Goal: Transaction & Acquisition: Book appointment/travel/reservation

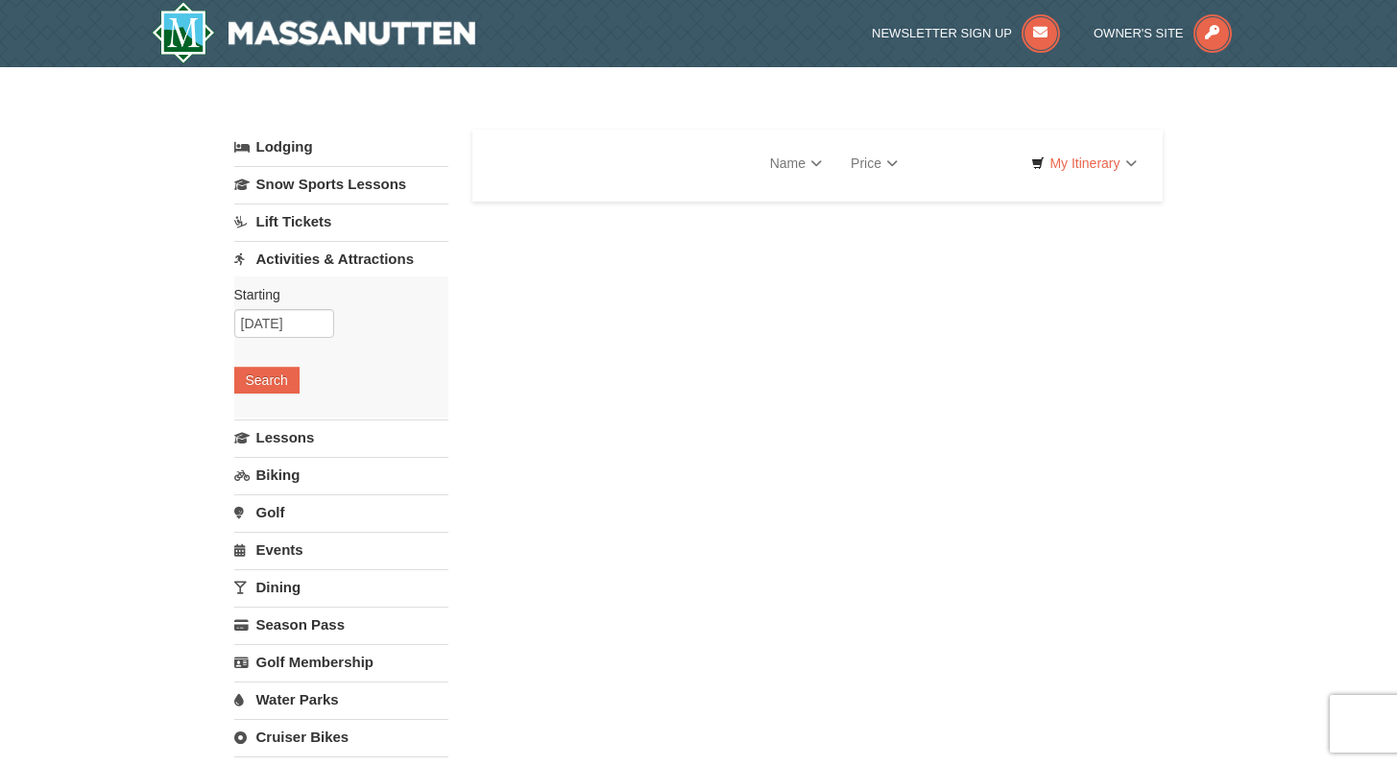
select select "10"
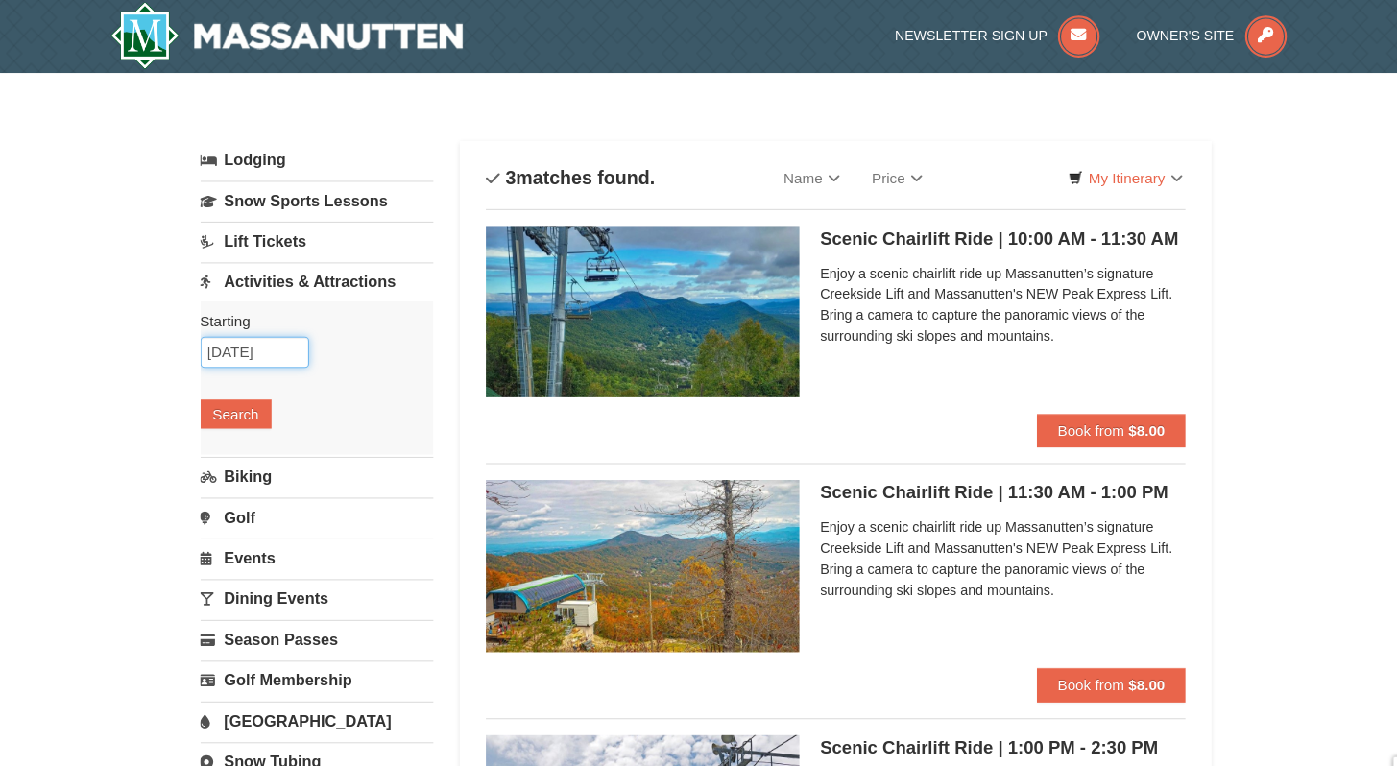
click at [273, 318] on input "[DATE]" at bounding box center [284, 323] width 100 height 29
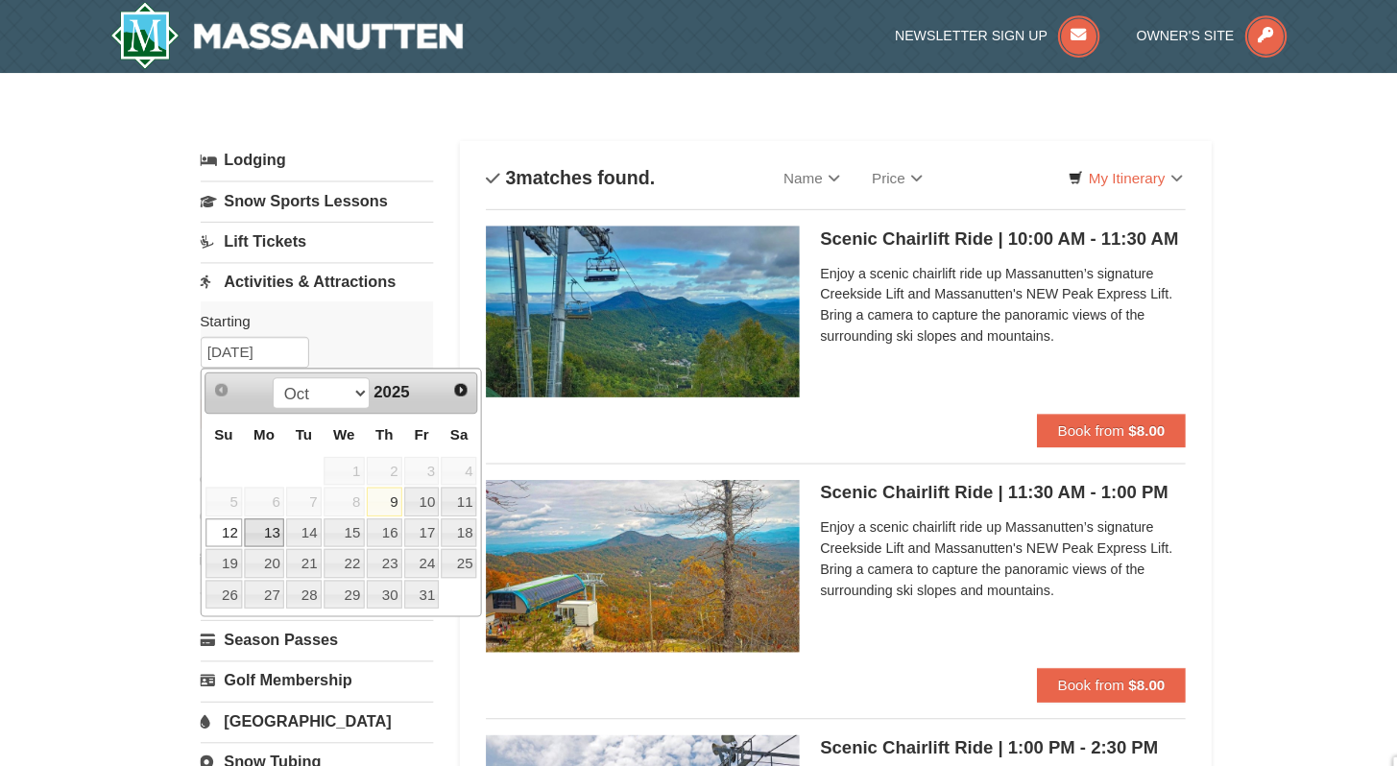
click at [300, 486] on link "13" at bounding box center [293, 489] width 36 height 27
type input "[DATE]"
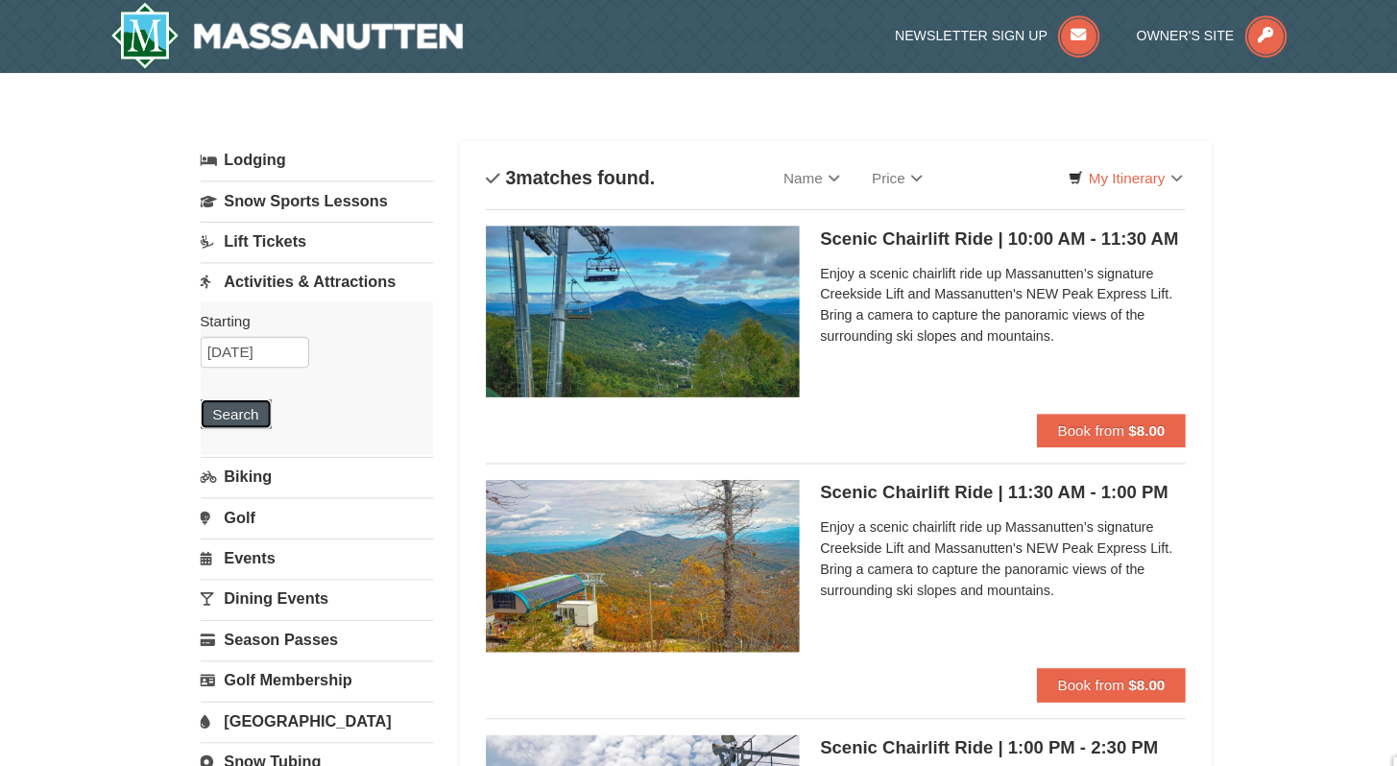
click at [267, 384] on button "Search" at bounding box center [266, 380] width 65 height 27
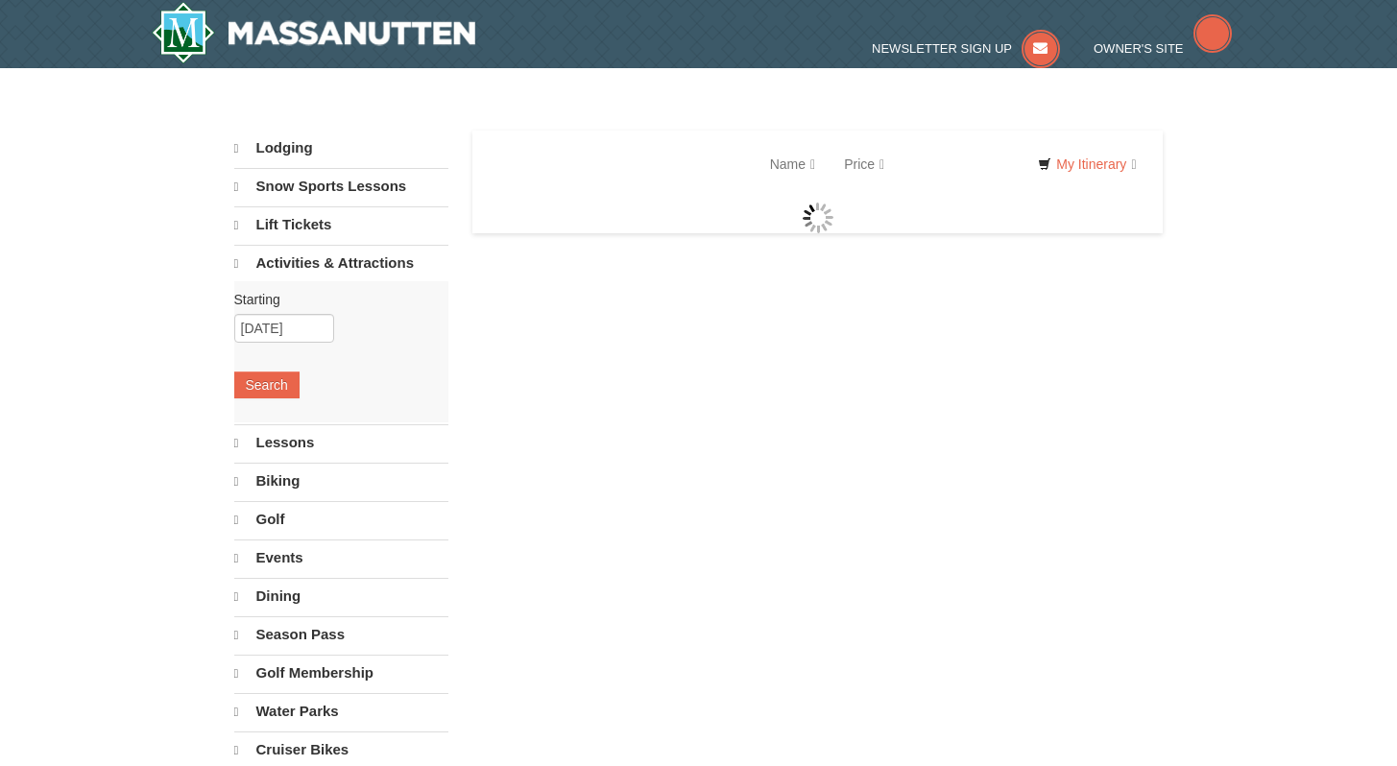
select select "10"
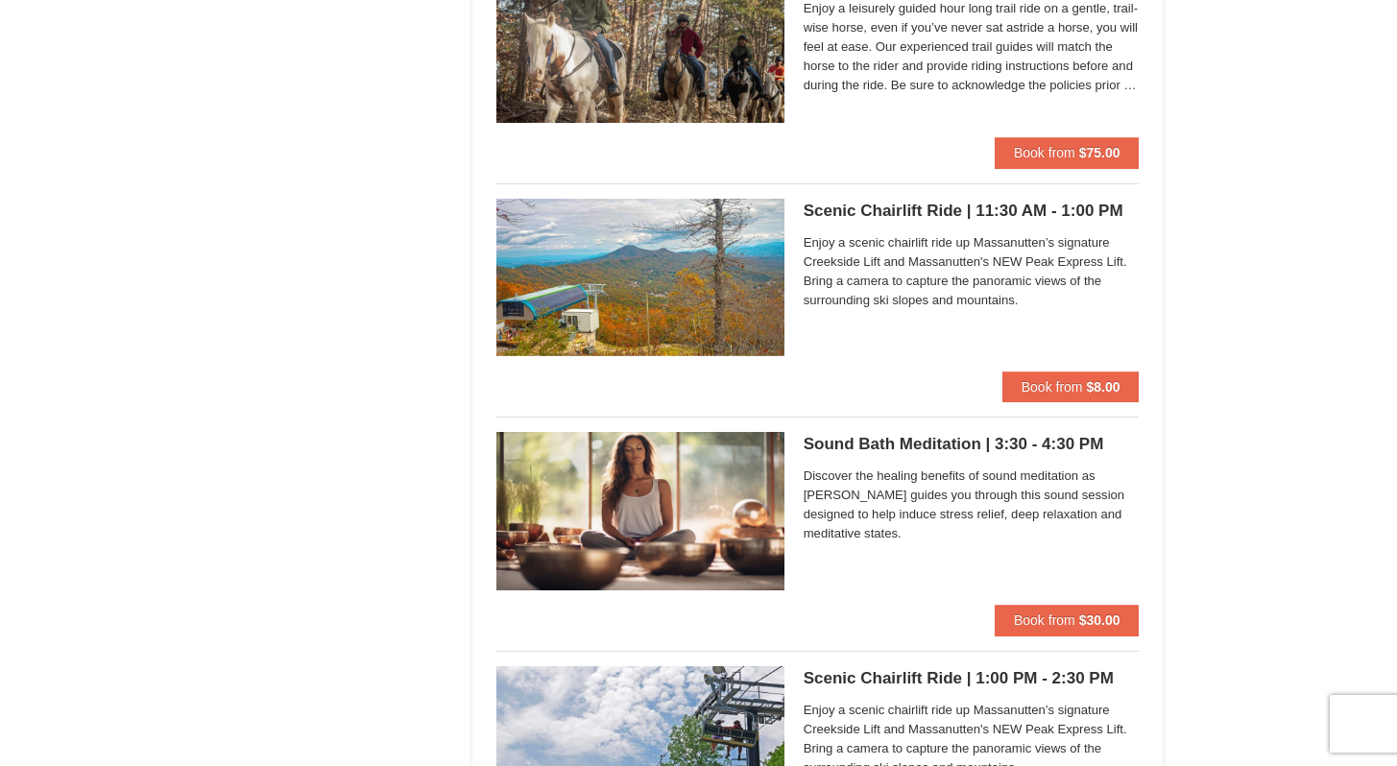
scroll to position [2054, 0]
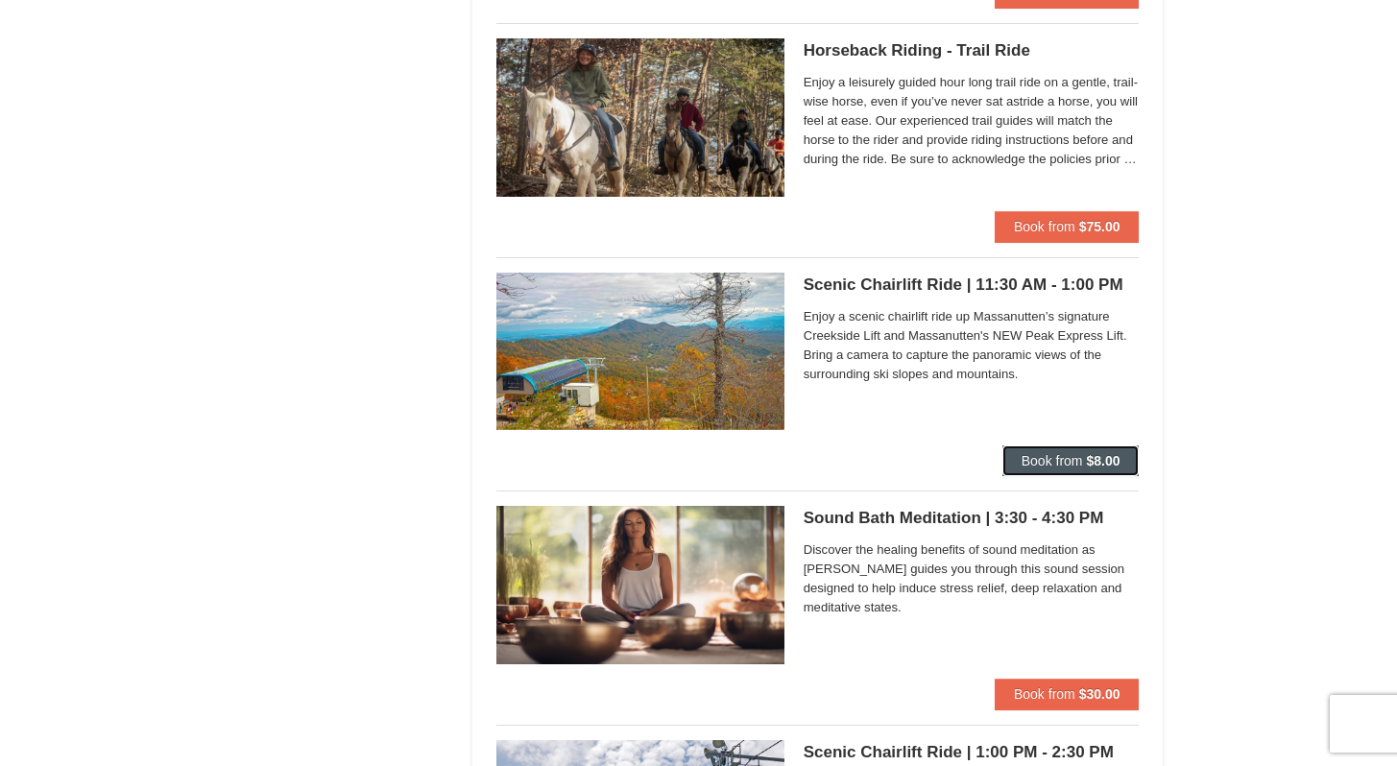
click at [1060, 449] on button "Book from $8.00" at bounding box center [1071, 461] width 137 height 31
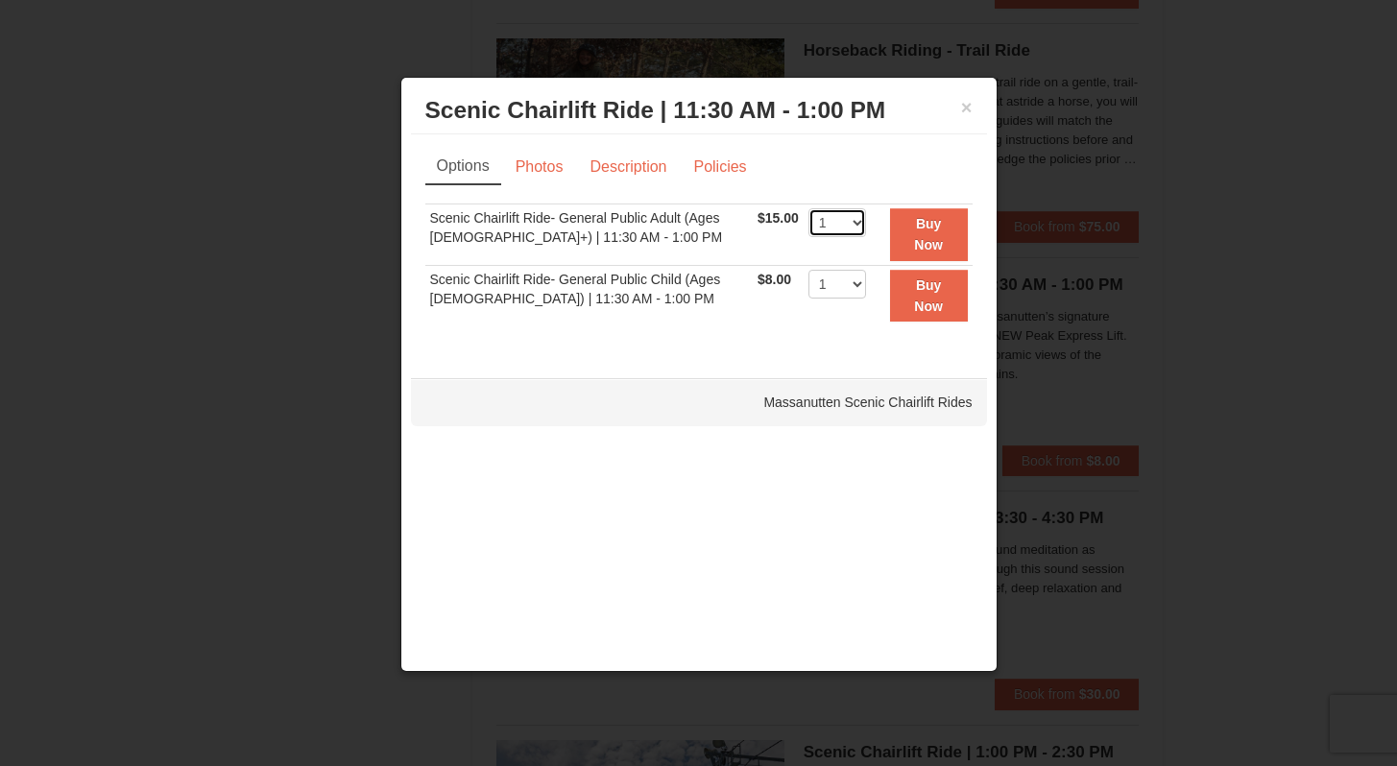
click at [847, 218] on select "1 2 3 4 5 6 7 8 9 10 11 12 13 14 15 16 17 18 19 20 21 22" at bounding box center [838, 222] width 58 height 29
select select "2"
click at [809, 208] on select "1 2 3 4 5 6 7 8 9 10 11 12 13 14 15 16 17 18 19 20 21 22" at bounding box center [838, 222] width 58 height 29
click at [936, 243] on strong "Buy Now" at bounding box center [928, 234] width 29 height 36
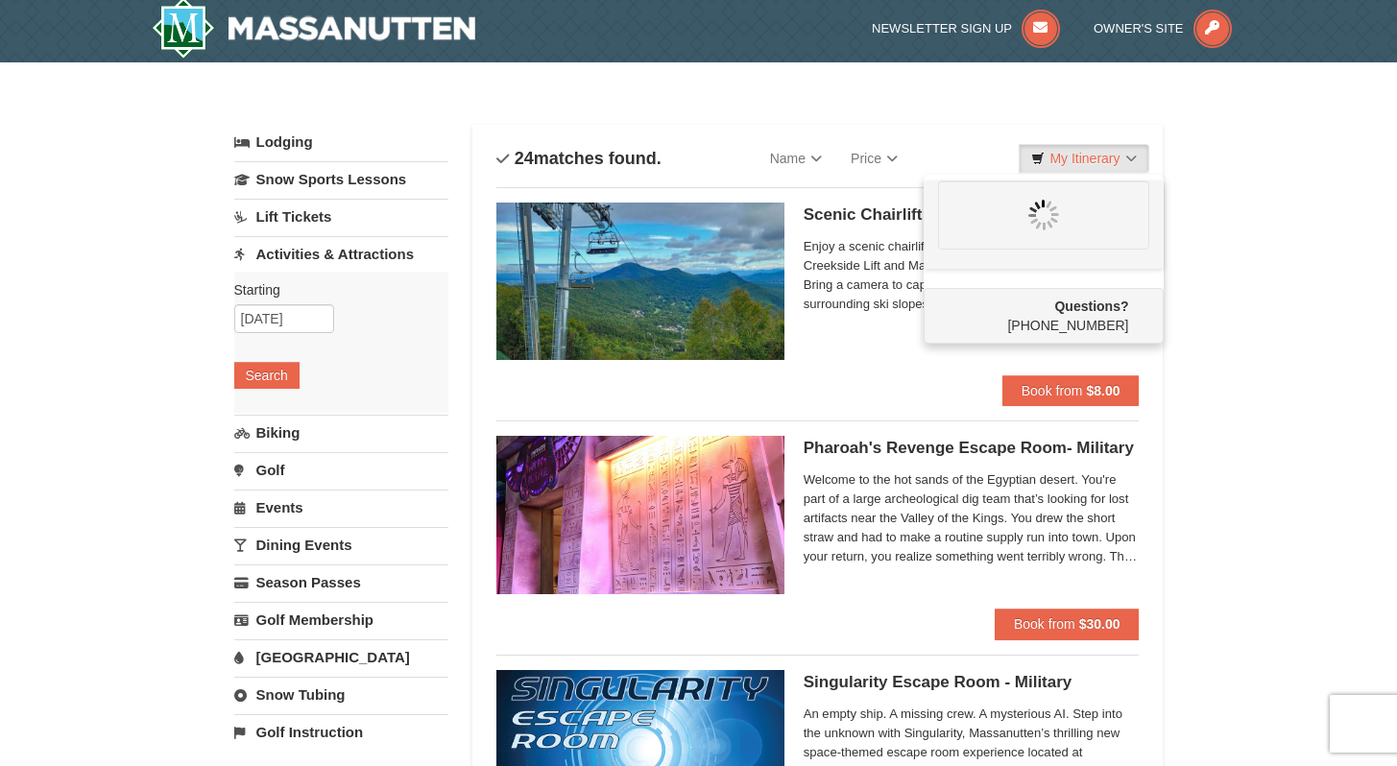
scroll to position [6, 0]
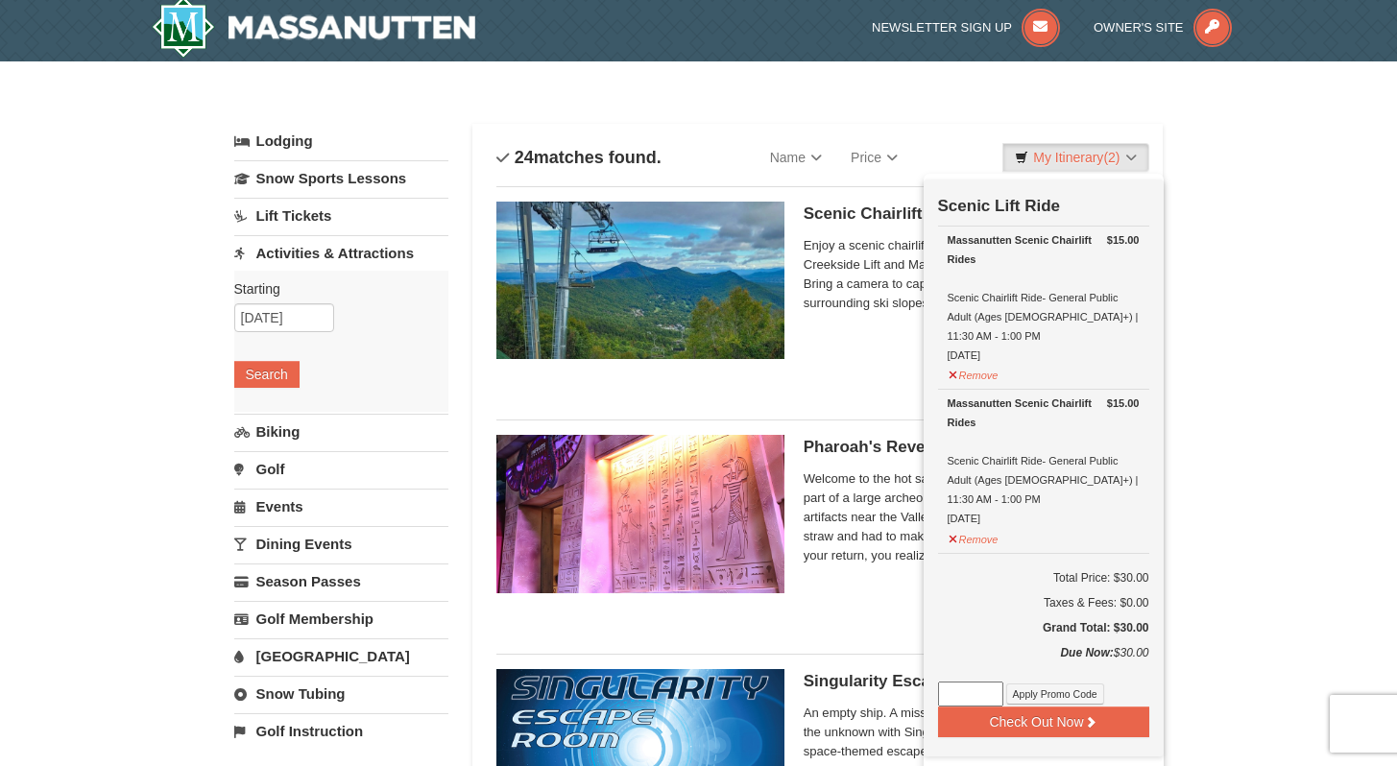
click at [771, 115] on div "Categories List Filter My Itinerary (2) Check Out Now Scenic Lift Ride $15.00 M…" at bounding box center [699, 114] width 930 height 19
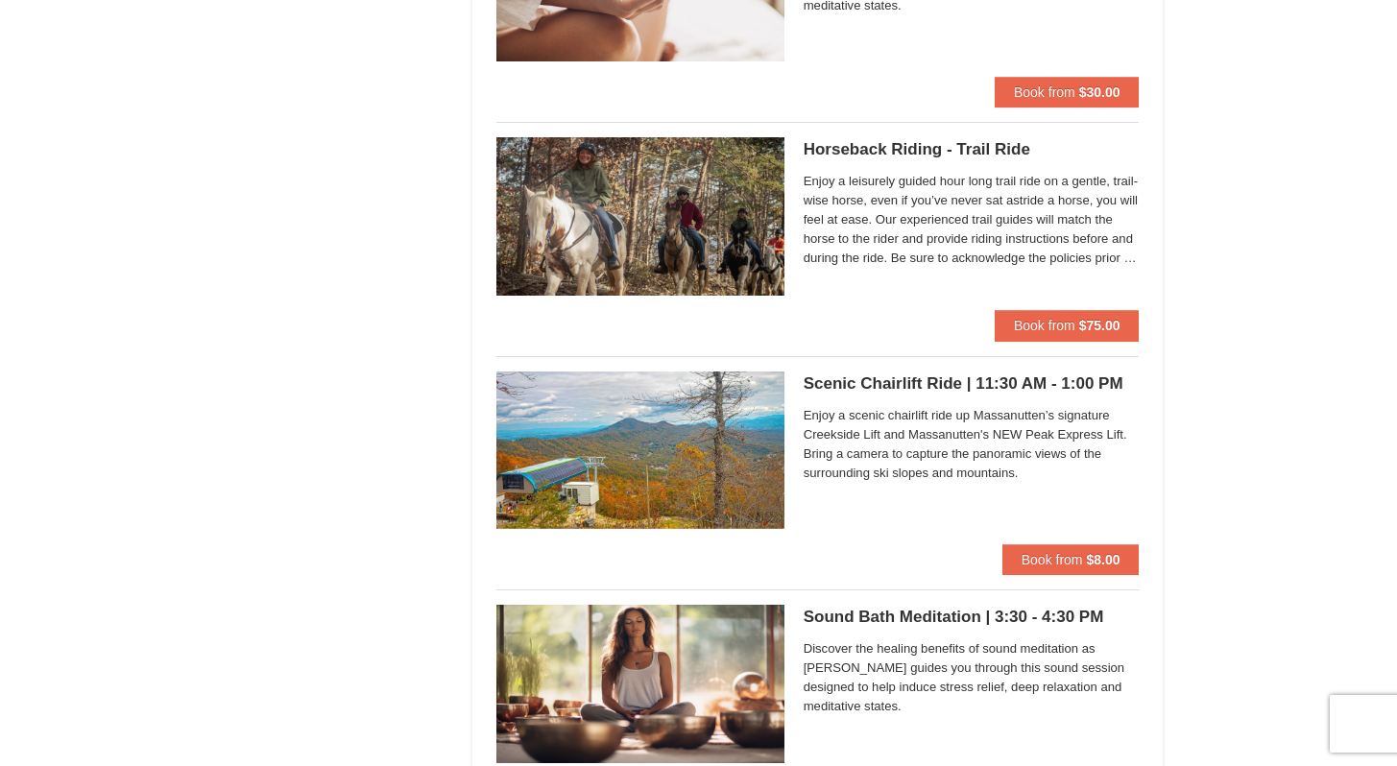
scroll to position [1957, 0]
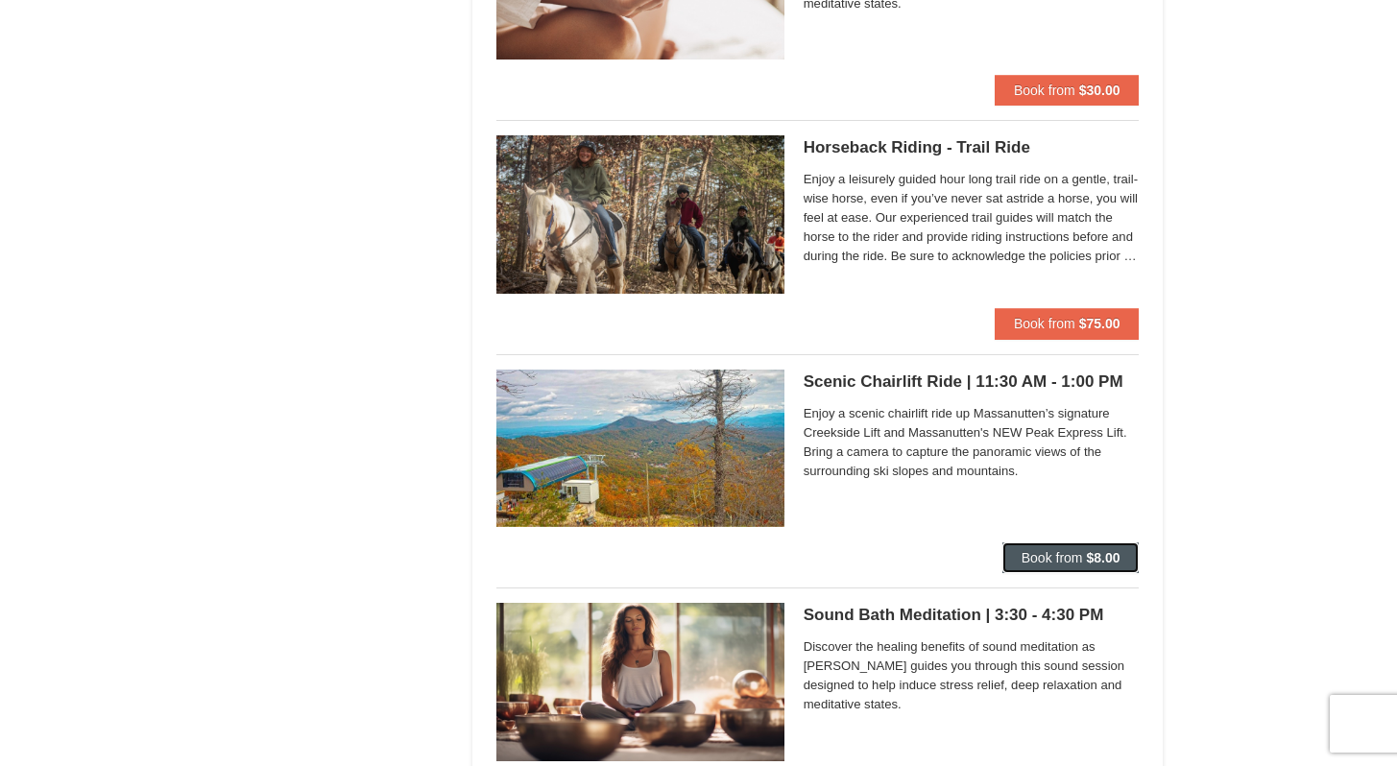
click at [1055, 562] on span "Book from" at bounding box center [1052, 557] width 61 height 15
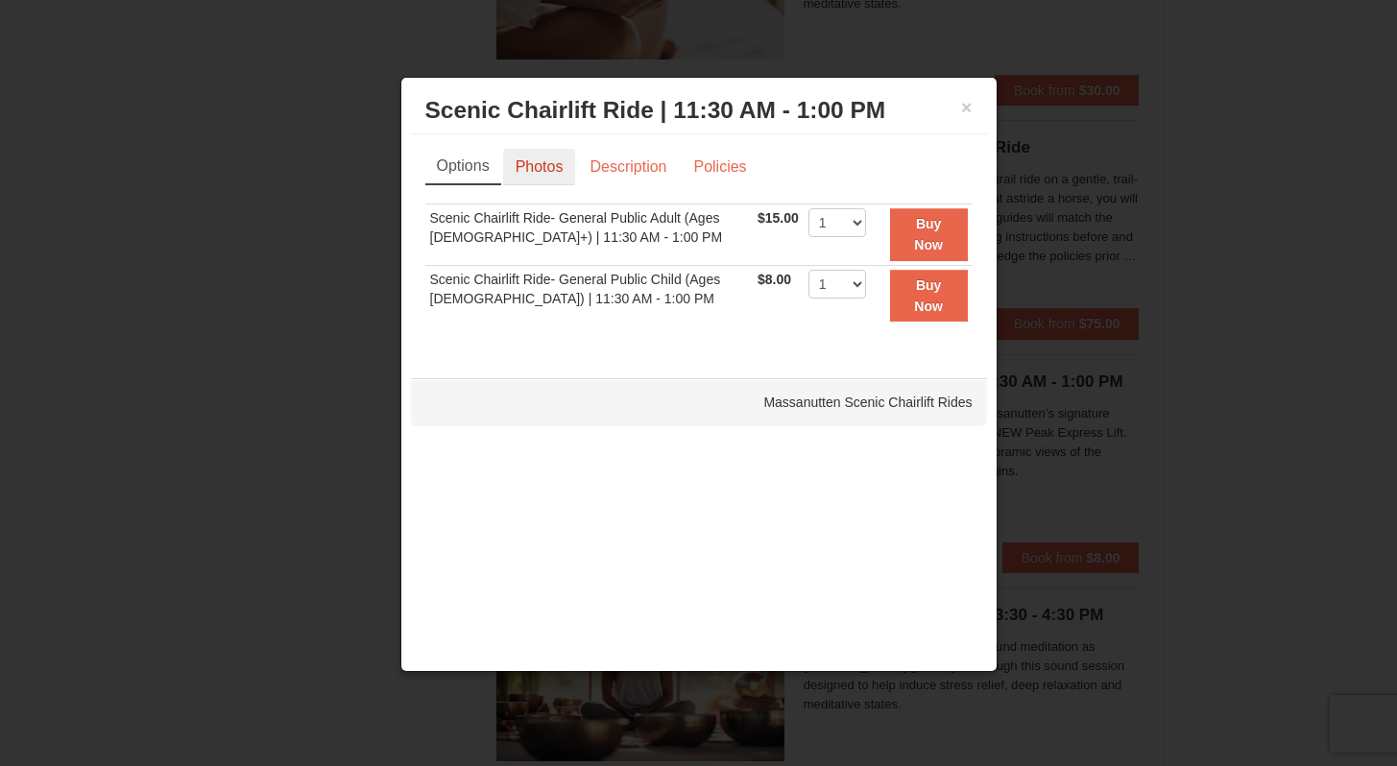
click at [529, 164] on link "Photos" at bounding box center [539, 167] width 73 height 36
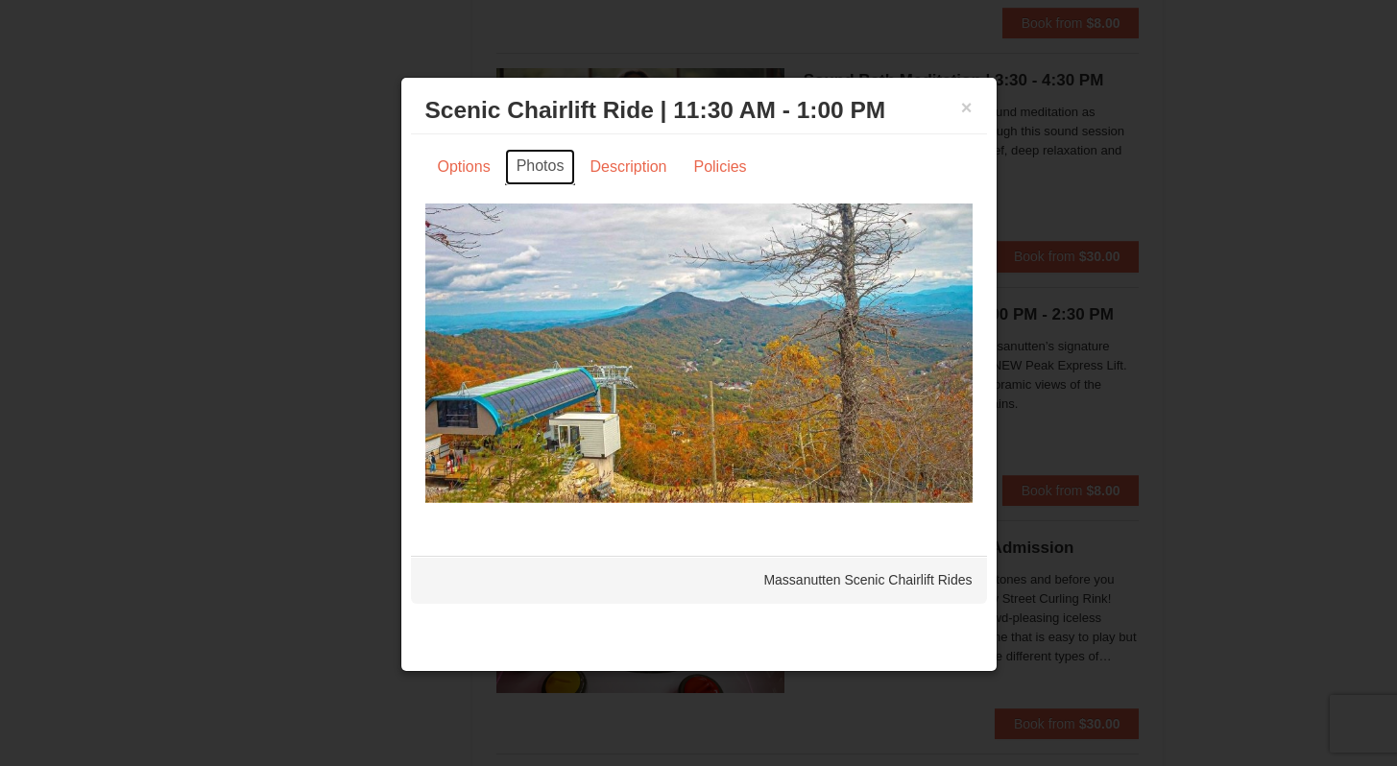
scroll to position [2498, 0]
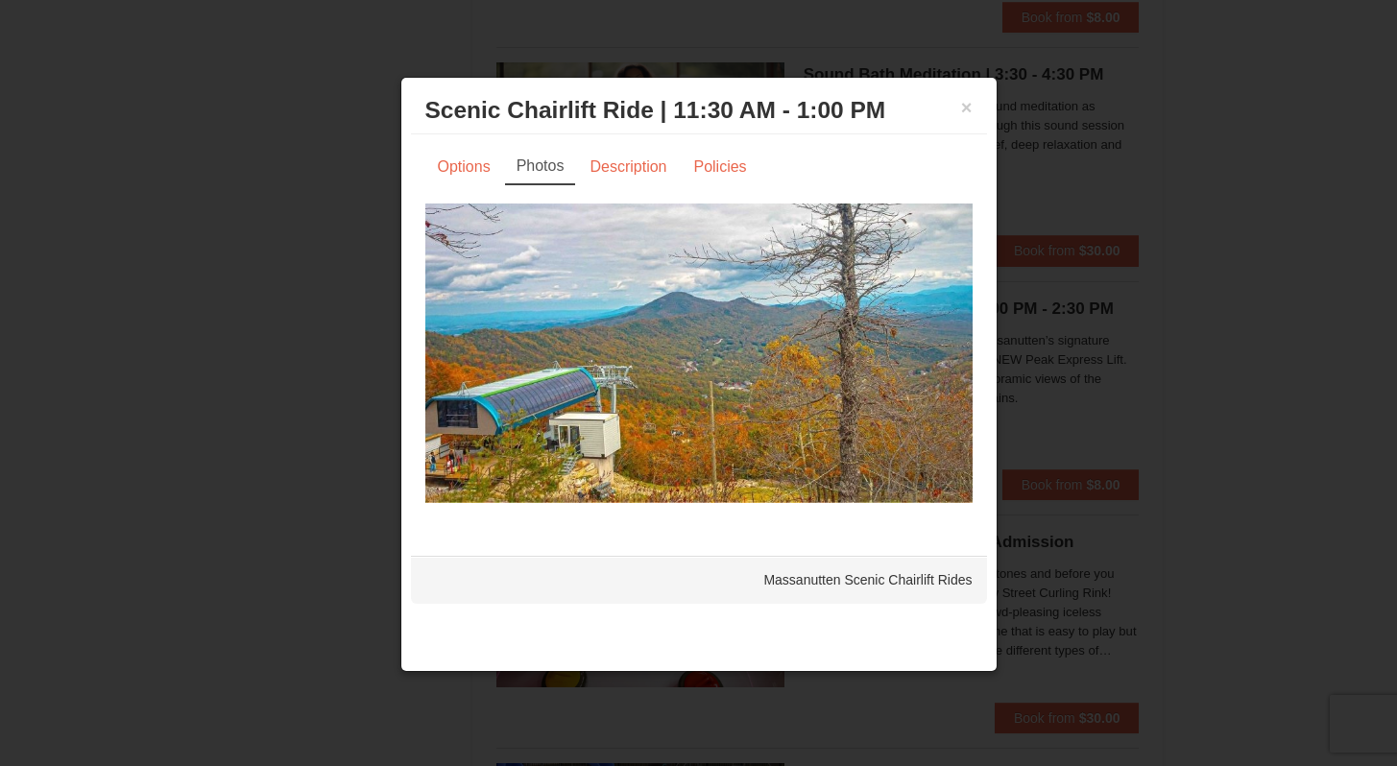
click at [288, 95] on div at bounding box center [698, 383] width 1397 height 766
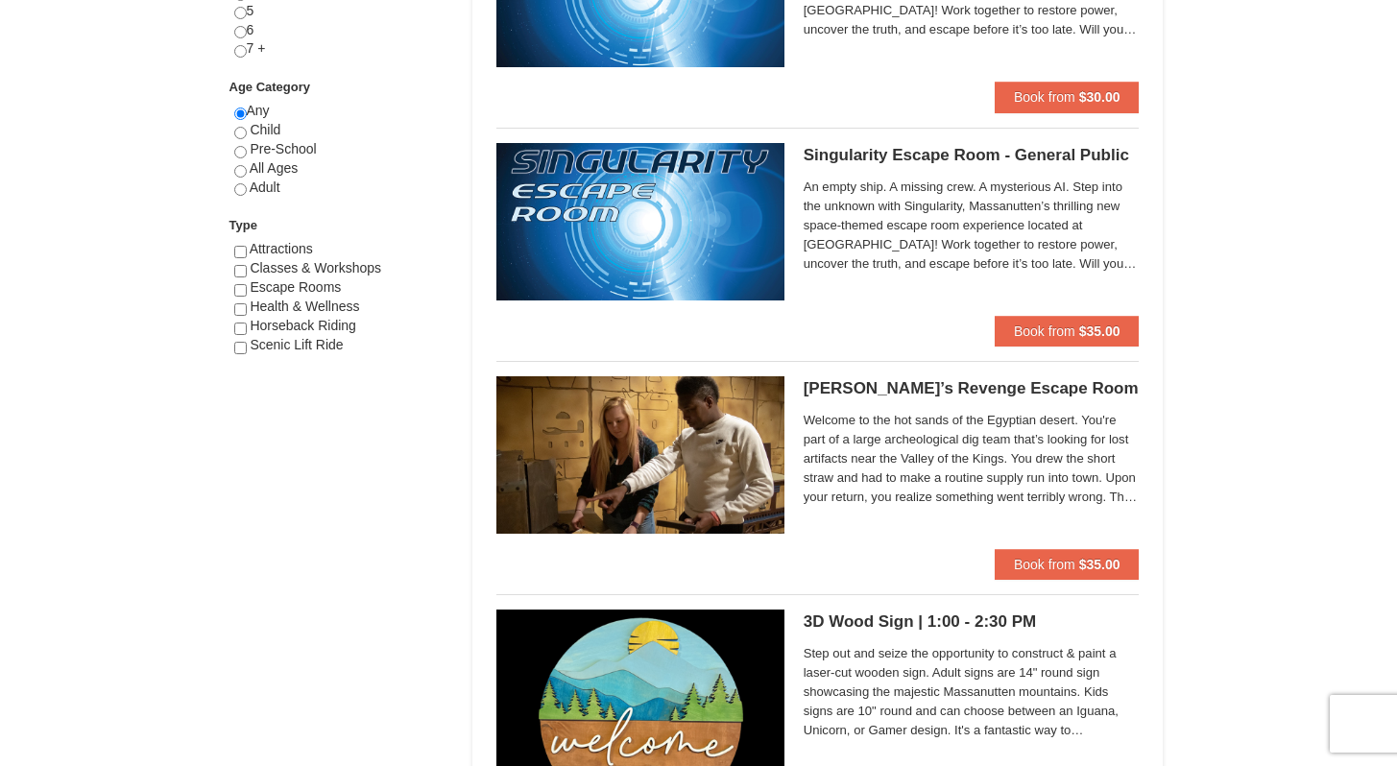
scroll to position [0, 0]
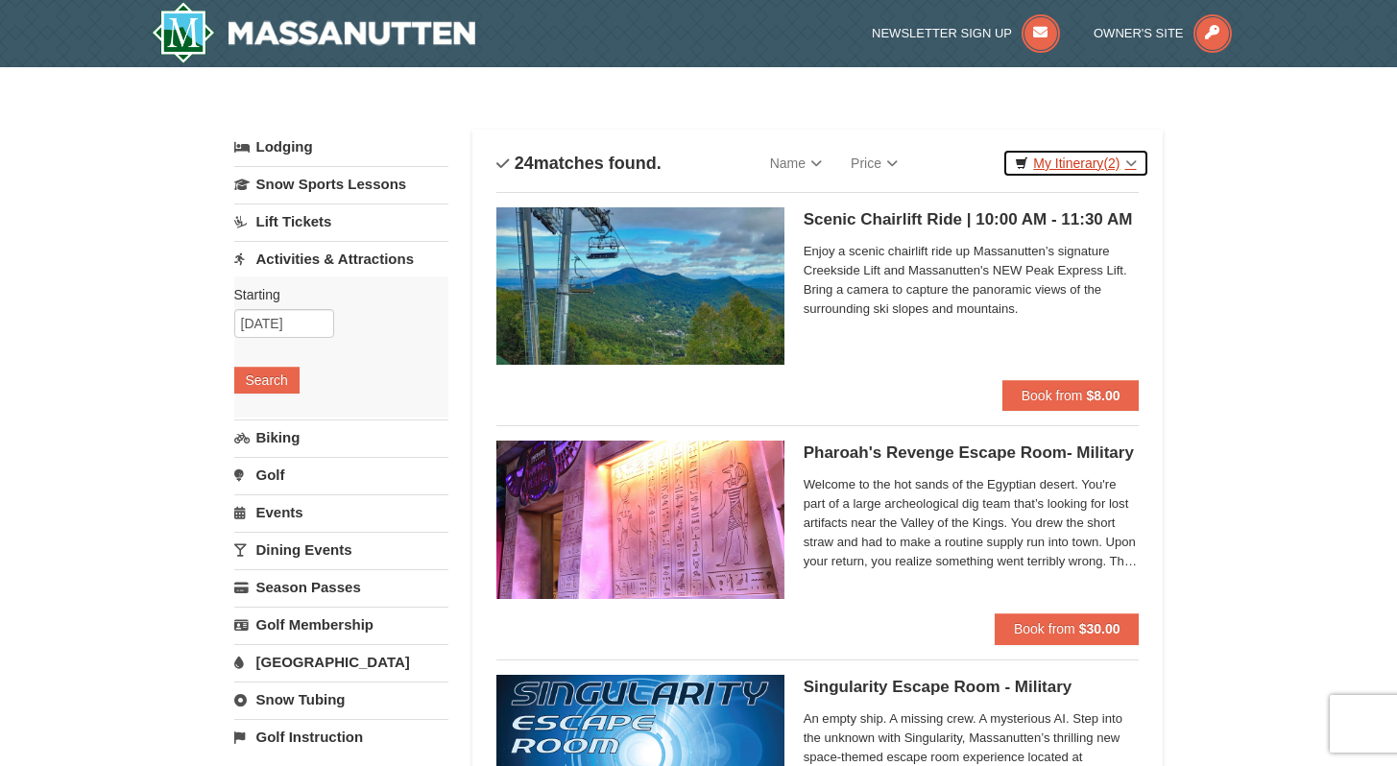
click at [1113, 158] on span "(2)" at bounding box center [1111, 163] width 16 height 15
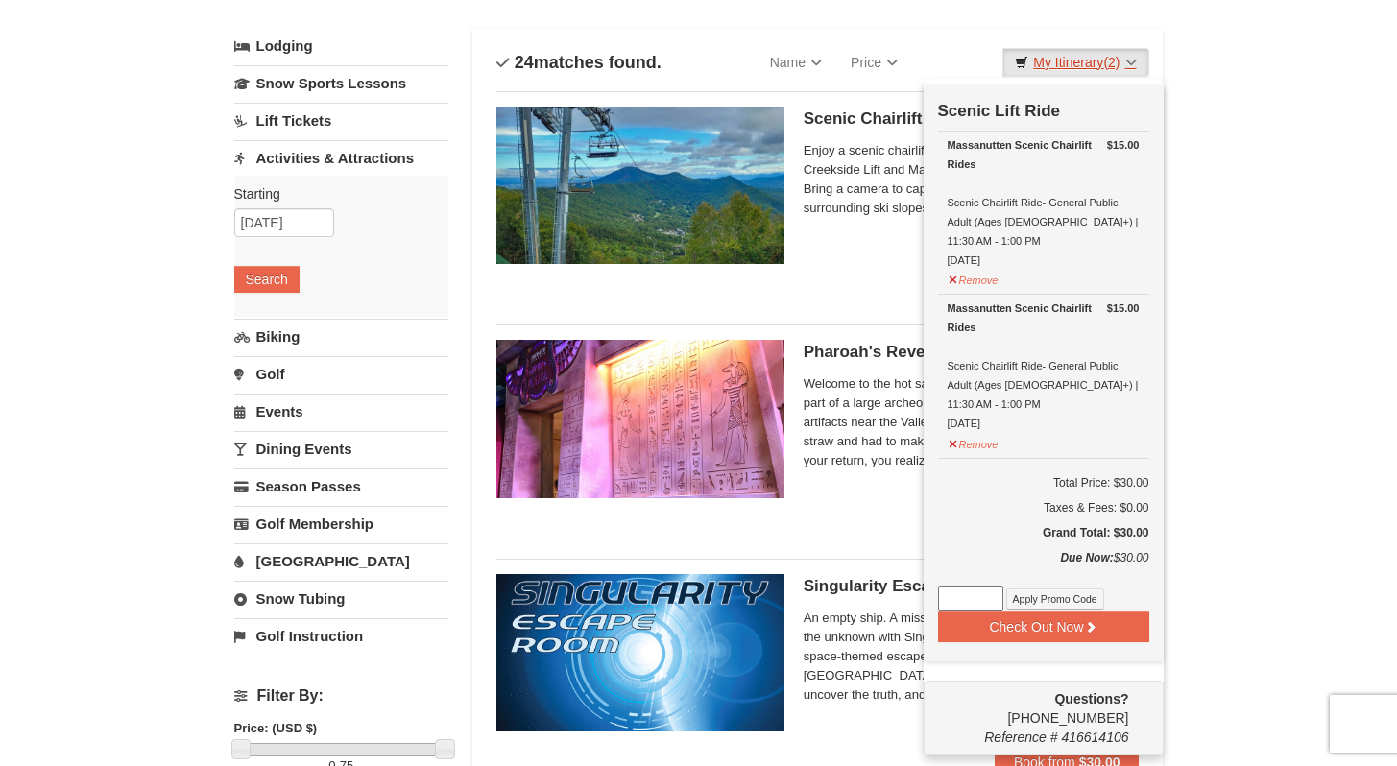
scroll to position [102, 0]
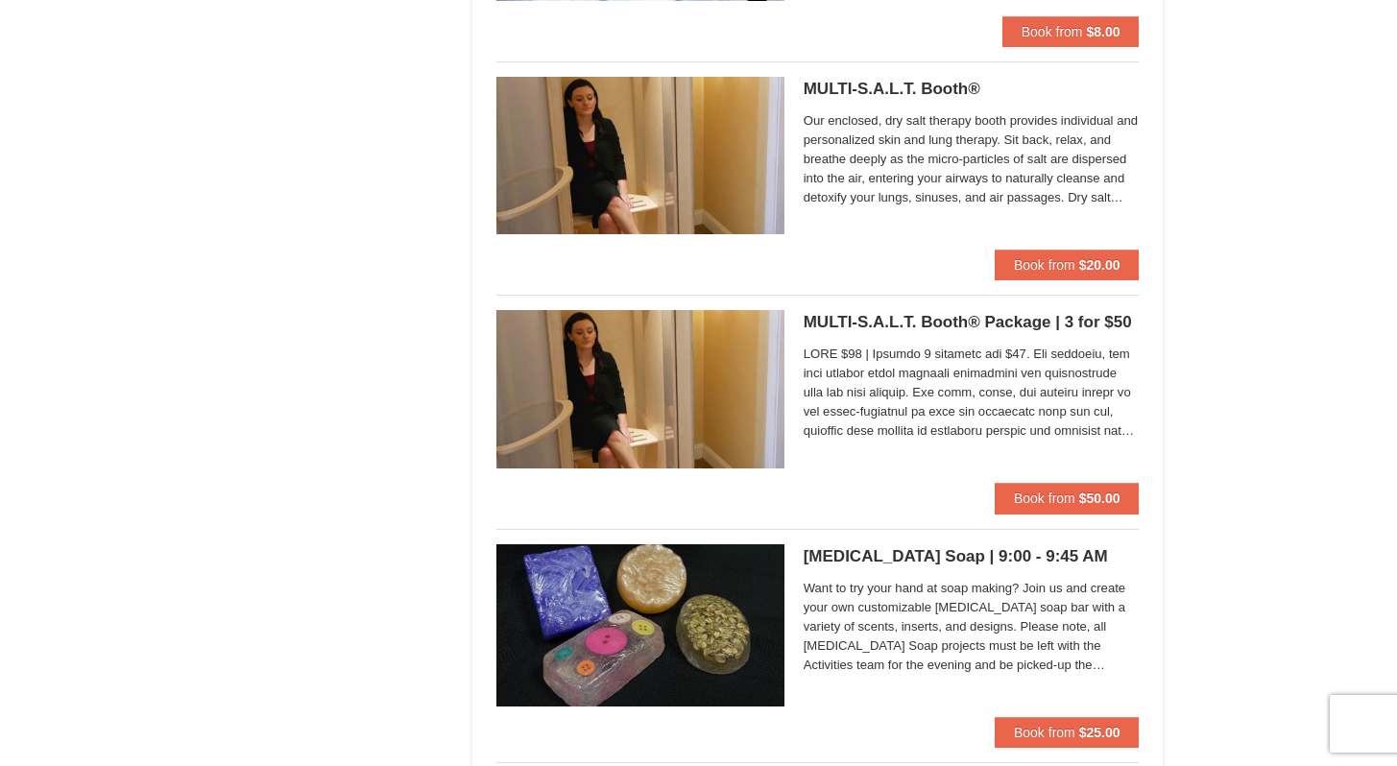
scroll to position [4086, 0]
